Goal: Find specific page/section: Find specific page/section

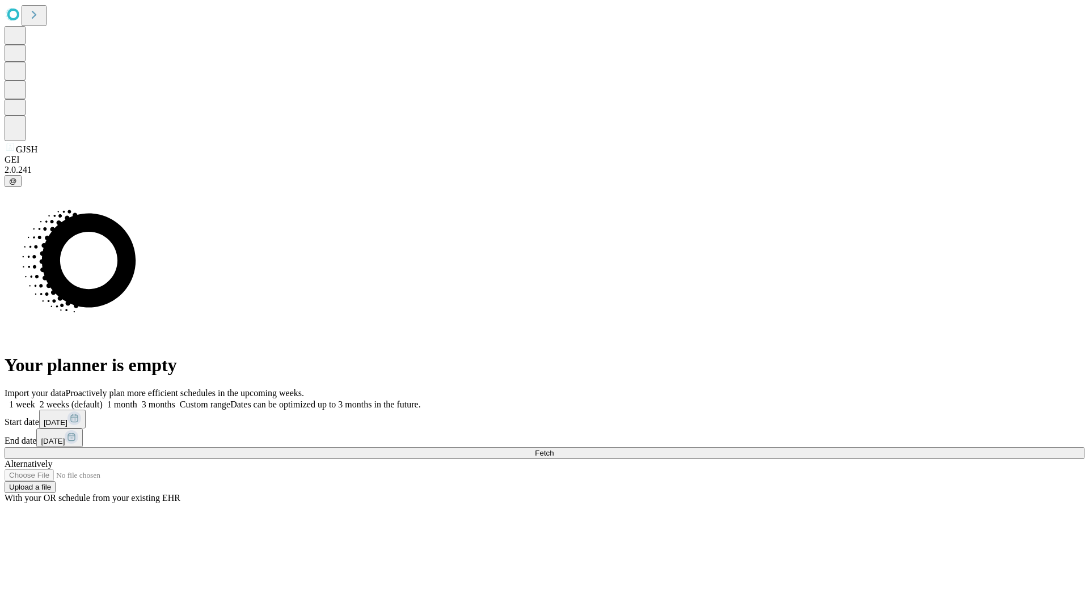
click at [554, 449] on span "Fetch" at bounding box center [544, 453] width 19 height 9
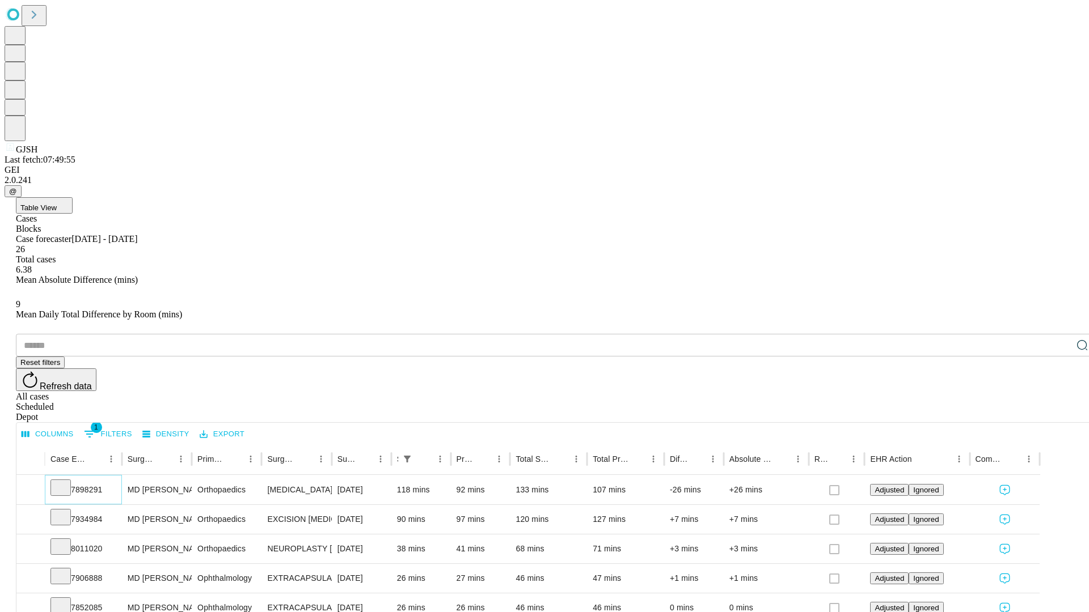
click at [66, 481] on icon at bounding box center [60, 486] width 11 height 11
